Goal: Task Accomplishment & Management: Use online tool/utility

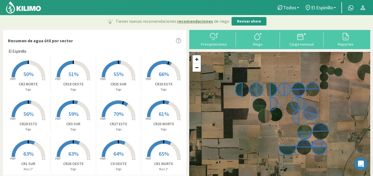
scroll to position [111, 0]
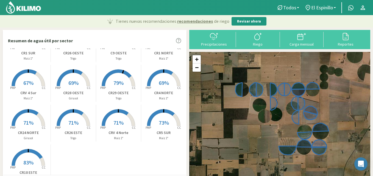
click at [26, 79] on rect at bounding box center [28, 87] width 44 height 44
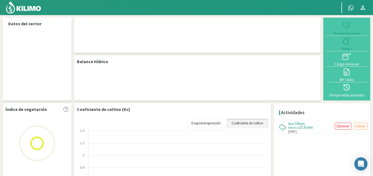
select select "20: Object"
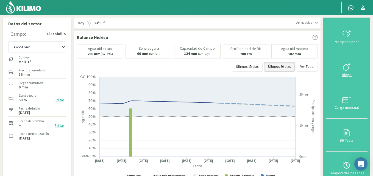
click at [350, 65] on icon at bounding box center [347, 67] width 9 height 9
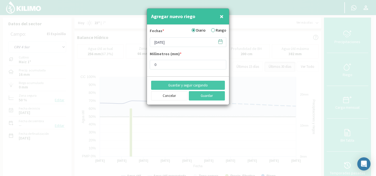
click at [221, 42] on icon at bounding box center [219, 41] width 5 height 5
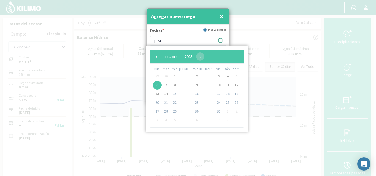
click at [168, 112] on span "28" at bounding box center [165, 111] width 9 height 9
click at [155, 56] on span "‹" at bounding box center [156, 57] width 8 height 8
click at [232, 103] on span "28" at bounding box center [236, 102] width 9 height 9
type input "[DATE]"
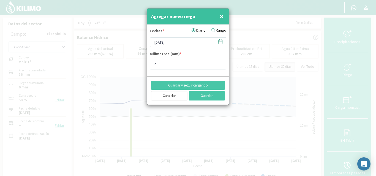
click at [216, 29] on label "Rango" at bounding box center [218, 30] width 15 height 6
click at [0, 0] on input "Rango" at bounding box center [0, 0] width 0 height 0
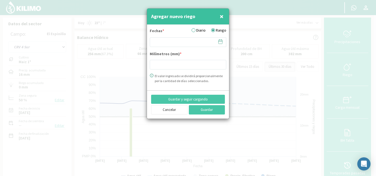
click at [220, 43] on icon at bounding box center [219, 41] width 5 height 5
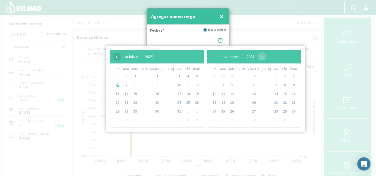
click at [118, 60] on span "‹" at bounding box center [117, 57] width 8 height 8
click at [192, 105] on span "28" at bounding box center [196, 102] width 9 height 9
click at [127, 111] on span "30" at bounding box center [126, 111] width 9 height 9
type input "[DATE] - [DATE]"
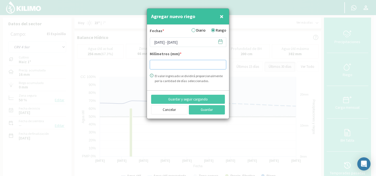
click at [164, 65] on input "number" at bounding box center [188, 65] width 76 height 10
type input "22.92"
click at [201, 111] on button "Guardar" at bounding box center [207, 109] width 36 height 9
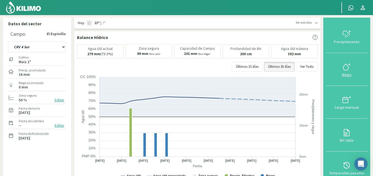
click at [353, 65] on div at bounding box center [347, 67] width 38 height 9
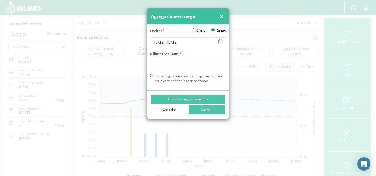
type input "22.92"
click at [222, 43] on icon at bounding box center [219, 41] width 5 height 5
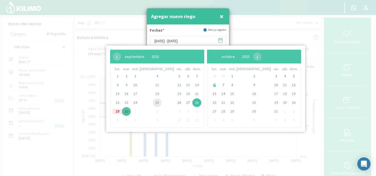
click at [153, 104] on span "25" at bounding box center [157, 102] width 9 height 9
type input "[DATE] - [DATE]"
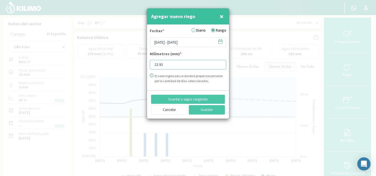
click at [175, 62] on input "22.92" at bounding box center [188, 65] width 76 height 10
type input "2"
type input "10.75"
click at [194, 109] on button "Guardar" at bounding box center [207, 109] width 36 height 9
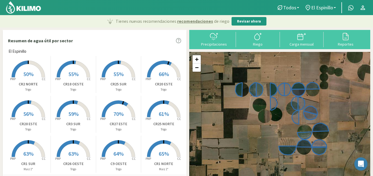
scroll to position [111, 0]
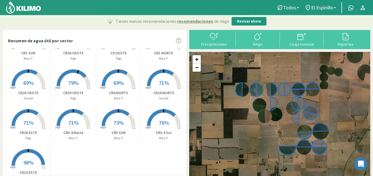
click at [74, 118] on rect at bounding box center [73, 127] width 44 height 44
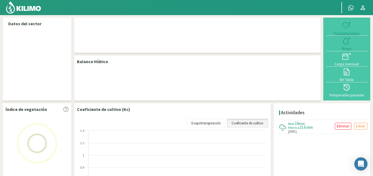
select select "19: Object"
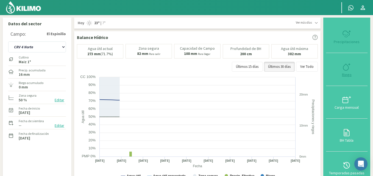
type input "0"
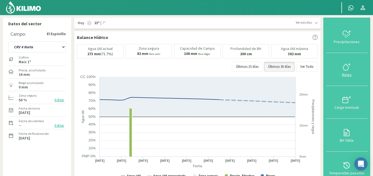
click at [347, 68] on icon at bounding box center [347, 67] width 9 height 9
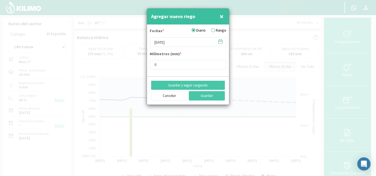
click at [211, 29] on label "Rango" at bounding box center [218, 30] width 15 height 6
click at [0, 0] on input "Rango" at bounding box center [0, 0] width 0 height 0
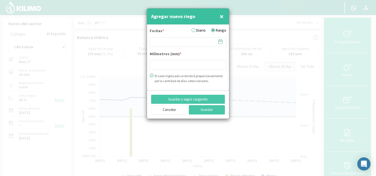
click at [217, 41] on span at bounding box center [217, 41] width 9 height 9
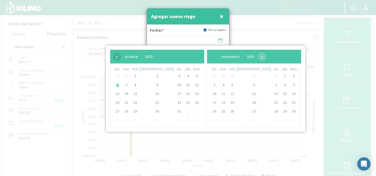
click at [118, 57] on span "‹" at bounding box center [117, 57] width 8 height 8
click at [126, 103] on span "23" at bounding box center [126, 102] width 9 height 9
click at [139, 103] on span "24" at bounding box center [135, 102] width 9 height 9
click at [139, 102] on span "24" at bounding box center [135, 102] width 9 height 9
type input "[DATE] - [DATE]"
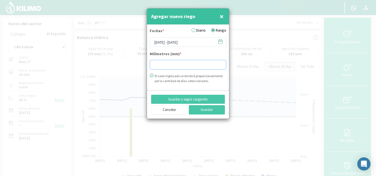
click at [159, 64] on input "number" at bounding box center [188, 65] width 76 height 10
type input "9.79"
click at [198, 108] on button "Guardar" at bounding box center [207, 109] width 36 height 9
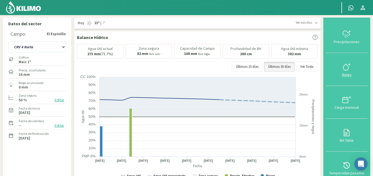
click at [349, 68] on icon at bounding box center [347, 67] width 9 height 9
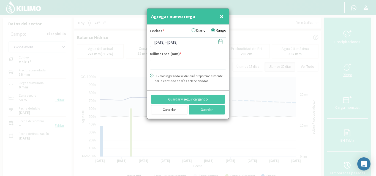
type input "9.79"
click at [220, 42] on icon at bounding box center [219, 41] width 5 height 5
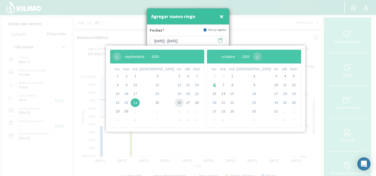
click at [175, 104] on span "26" at bounding box center [179, 102] width 9 height 9
click at [192, 102] on span "28" at bounding box center [196, 102] width 9 height 9
type input "[DATE] - [DATE]"
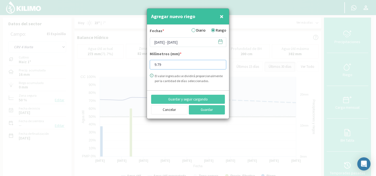
click at [162, 66] on input "9.79" at bounding box center [188, 65] width 76 height 10
type input "9"
type input "21.23"
click at [198, 107] on button "Guardar" at bounding box center [207, 109] width 36 height 9
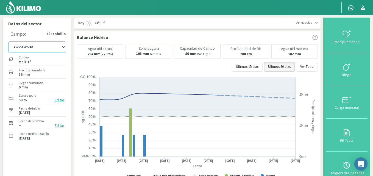
click at [65, 46] on select "C9 OESTE CR18 ESTE CR18 OESTE CR1 NORTE CR1 SUR CR20 ESTE CR24 NORTE CR25 NORTE…" at bounding box center [37, 47] width 58 height 11
click at [8, 42] on select "C9 OESTE CR18 ESTE CR18 OESTE CR1 NORTE CR1 SUR CR20 ESTE CR24 NORTE CR25 NORTE…" at bounding box center [37, 47] width 58 height 11
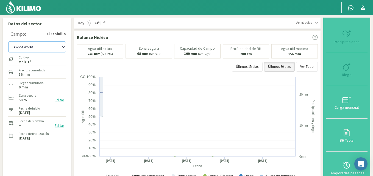
select select "34: Object"
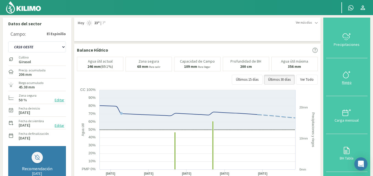
click at [349, 78] on icon at bounding box center [346, 74] width 5 height 6
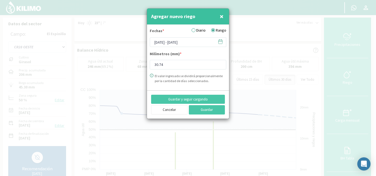
click at [219, 41] on icon at bounding box center [219, 41] width 5 height 5
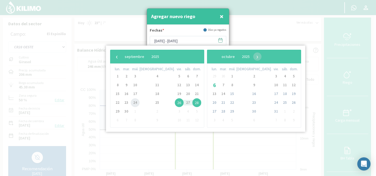
click at [139, 103] on span "24" at bounding box center [135, 102] width 9 height 9
click at [117, 111] on span "29" at bounding box center [117, 111] width 9 height 9
type input "[DATE] - [DATE]"
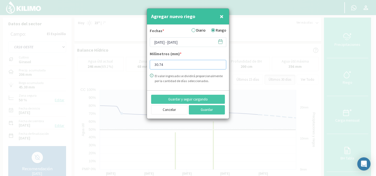
click at [165, 67] on input "30.74" at bounding box center [188, 65] width 76 height 10
type input "3"
type input "29.38"
click at [204, 107] on button "Guardar" at bounding box center [207, 109] width 36 height 9
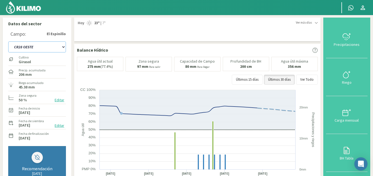
click at [62, 48] on select "C9 OESTE CR18 ESTE CR18 OESTE CR1 NORTE CR1 SUR CR20 ESTE CR24 NORTE CR25 NORTE…" at bounding box center [37, 47] width 58 height 11
click at [8, 42] on select "C9 OESTE CR18 ESTE CR18 OESTE CR1 NORTE CR1 SUR CR20 ESTE CR24 NORTE CR25 NORTE…" at bounding box center [37, 47] width 58 height 11
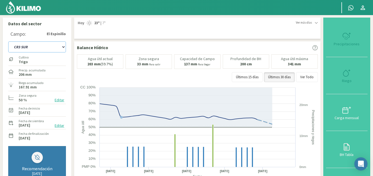
click at [63, 45] on select "C9 OESTE CR18 ESTE CR18 OESTE CR1 NORTE CR1 SUR CR20 ESTE CR24 NORTE CR25 NORTE…" at bounding box center [37, 47] width 58 height 11
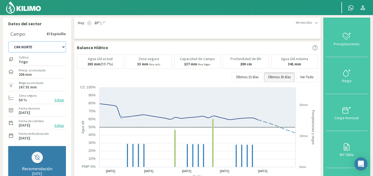
click at [8, 42] on select "C9 OESTE CR18 ESTE CR18 OESTE CR1 NORTE CR1 SUR CR20 ESTE CR24 NORTE CR25 NORTE…" at bounding box center [37, 47] width 58 height 11
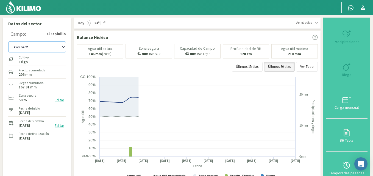
select select "80: Object"
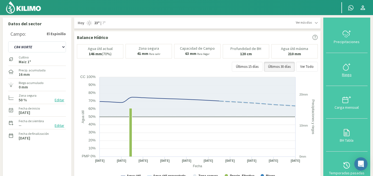
click at [347, 66] on icon at bounding box center [347, 67] width 9 height 9
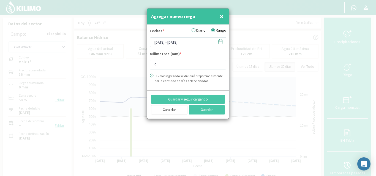
click at [219, 43] on icon at bounding box center [219, 41] width 5 height 5
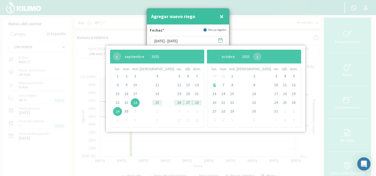
click at [153, 76] on span "4" at bounding box center [157, 76] width 9 height 9
click at [280, 77] on span "4" at bounding box center [284, 76] width 9 height 9
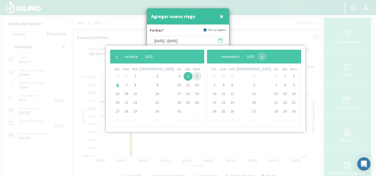
click at [192, 76] on span "5" at bounding box center [196, 76] width 9 height 9
type input "[DATE] - [DATE]"
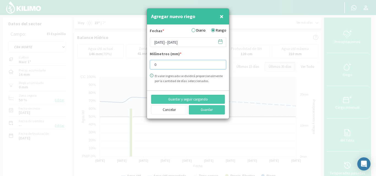
click at [169, 63] on input "0" at bounding box center [188, 65] width 76 height 10
type input "11.69"
click at [195, 109] on button "Guardar" at bounding box center [207, 109] width 36 height 9
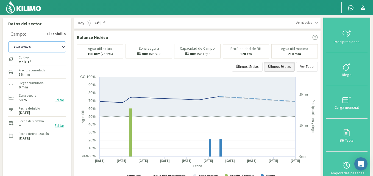
click at [64, 48] on select "C9 OESTE CR18 ESTE CR18 OESTE CR1 NORTE CR1 SUR CR20 ESTE CR24 NORTE CR25 NORTE…" at bounding box center [37, 47] width 58 height 11
click at [8, 42] on select "C9 OESTE CR18 ESTE CR18 OESTE CR1 NORTE CR1 SUR CR20 ESTE CR24 NORTE CR25 NORTE…" at bounding box center [37, 47] width 58 height 11
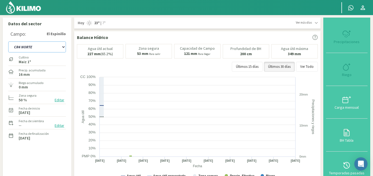
select select "87: Object"
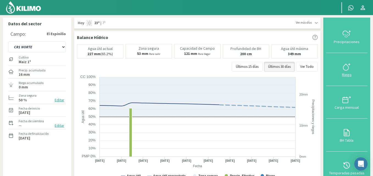
click at [347, 67] on icon at bounding box center [347, 67] width 9 height 9
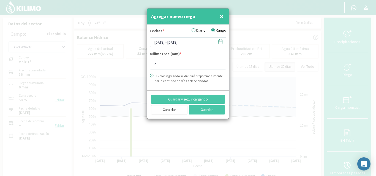
click at [220, 42] on icon at bounding box center [219, 41] width 5 height 5
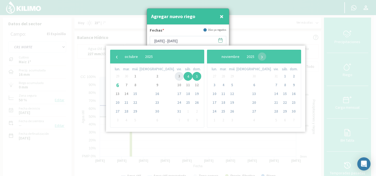
click at [175, 75] on span "3" at bounding box center [179, 76] width 9 height 9
click at [183, 75] on span "4" at bounding box center [187, 76] width 9 height 9
type input "[DATE] - [DATE]"
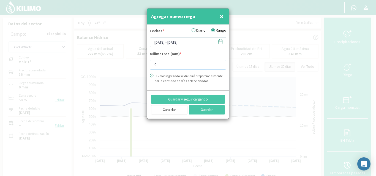
click at [167, 62] on input "0" at bounding box center [188, 65] width 76 height 10
type input "10.89"
click at [201, 111] on button "Guardar" at bounding box center [207, 109] width 36 height 9
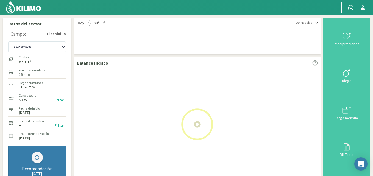
select select "142: Object"
